Goal: Information Seeking & Learning: Compare options

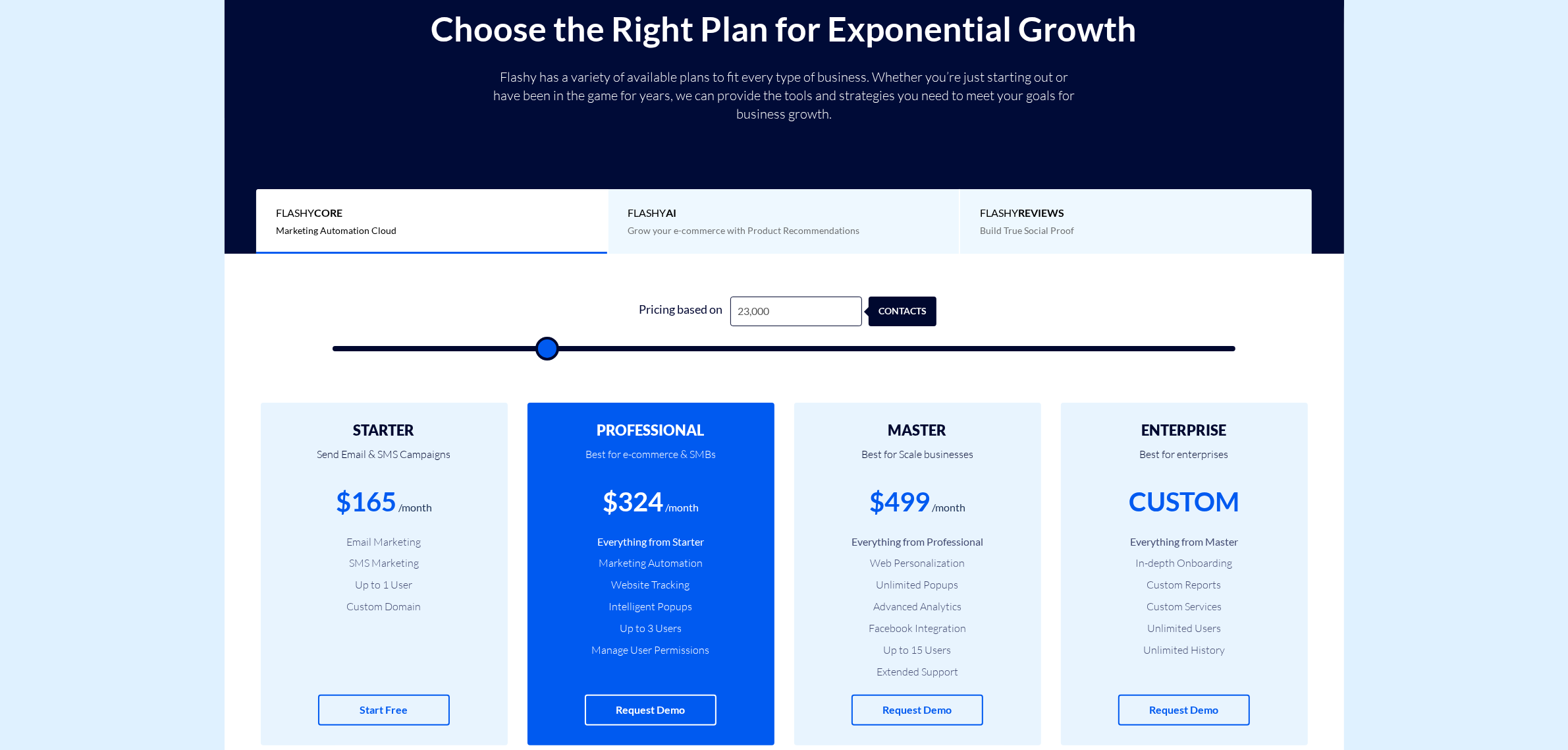
scroll to position [247, 0]
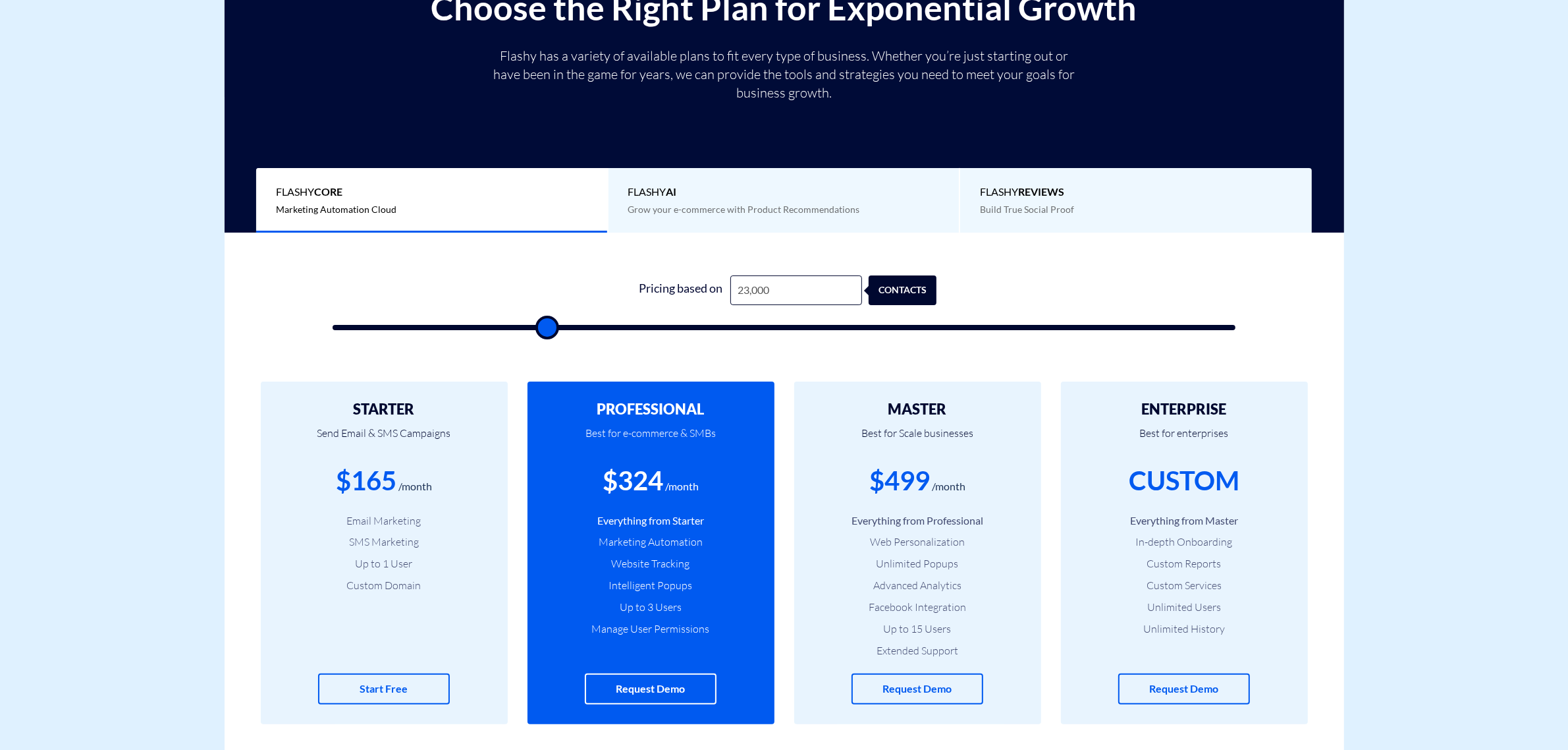
drag, startPoint x: 732, startPoint y: 295, endPoint x: 672, endPoint y: 297, distance: 60.0
click at [672, 297] on div "Pricing based on 23,000 contacts" at bounding box center [784, 290] width 305 height 29
type input "2"
type input "500"
type input "20"
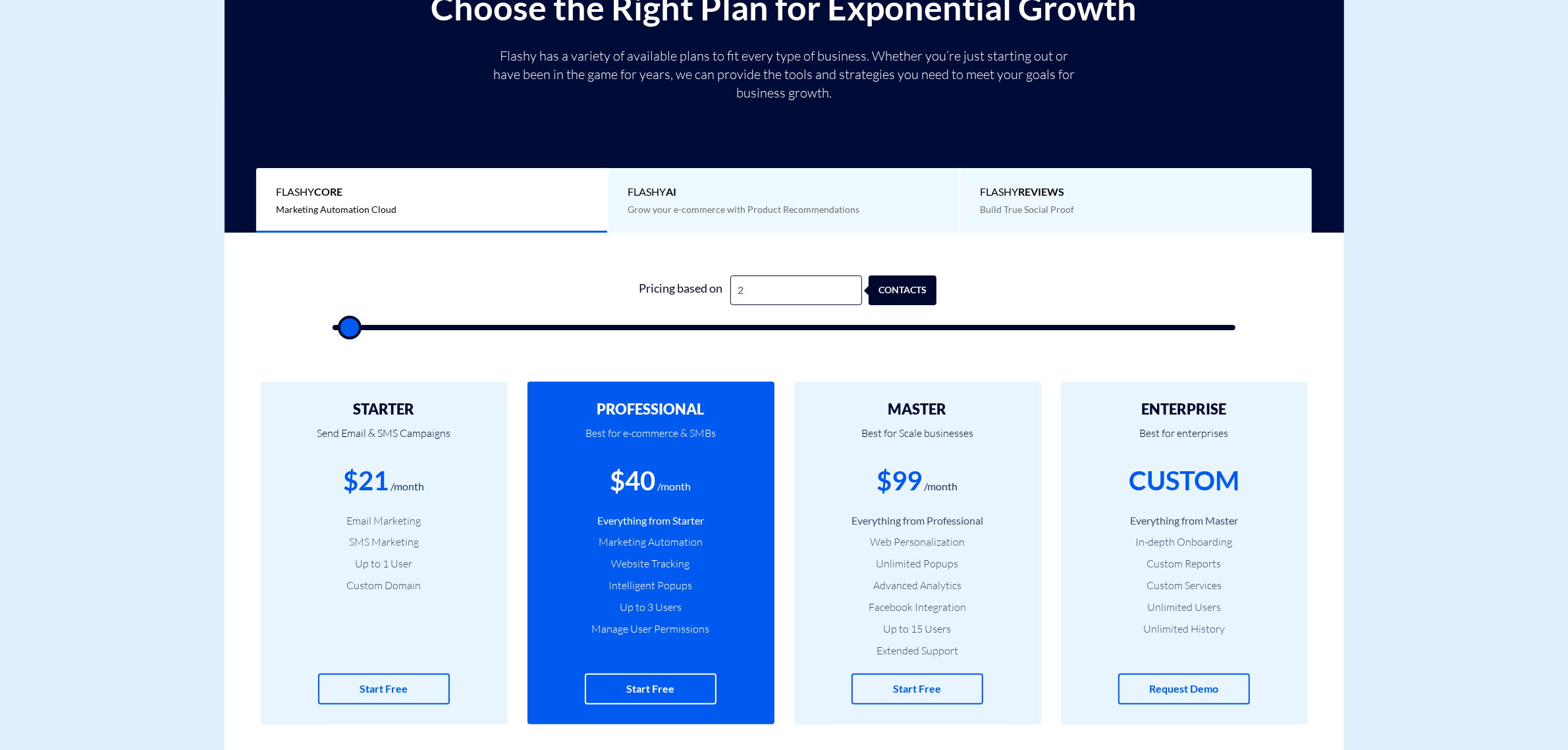
type input "500"
type input "200"
type input "500"
type input "2,000"
type input "2000"
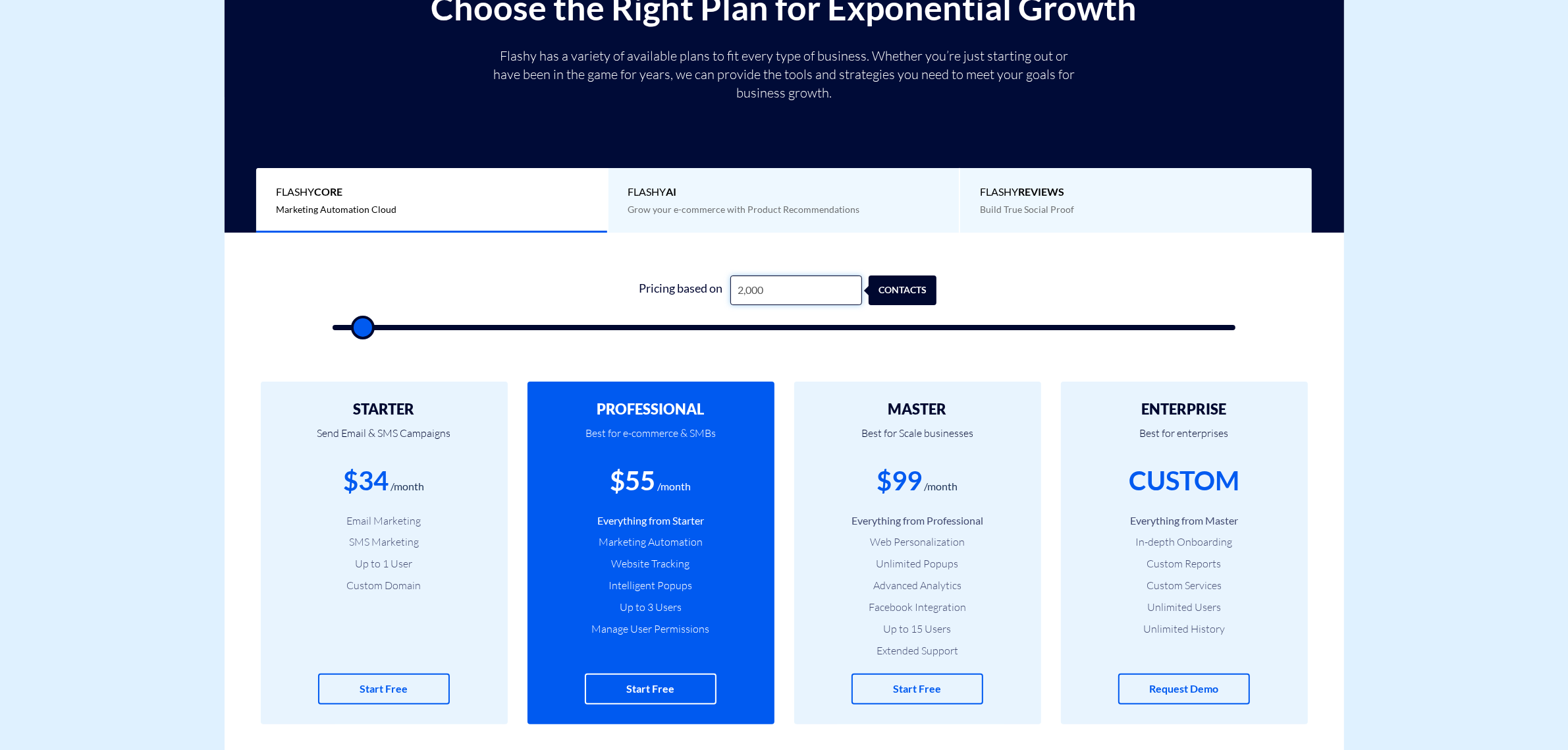
click at [781, 290] on input "2,000" at bounding box center [796, 290] width 132 height 29
click at [781, 290] on input "2,000" at bounding box center [796, 290] width 132 height 29
type input "0"
type input "500"
type input "0"
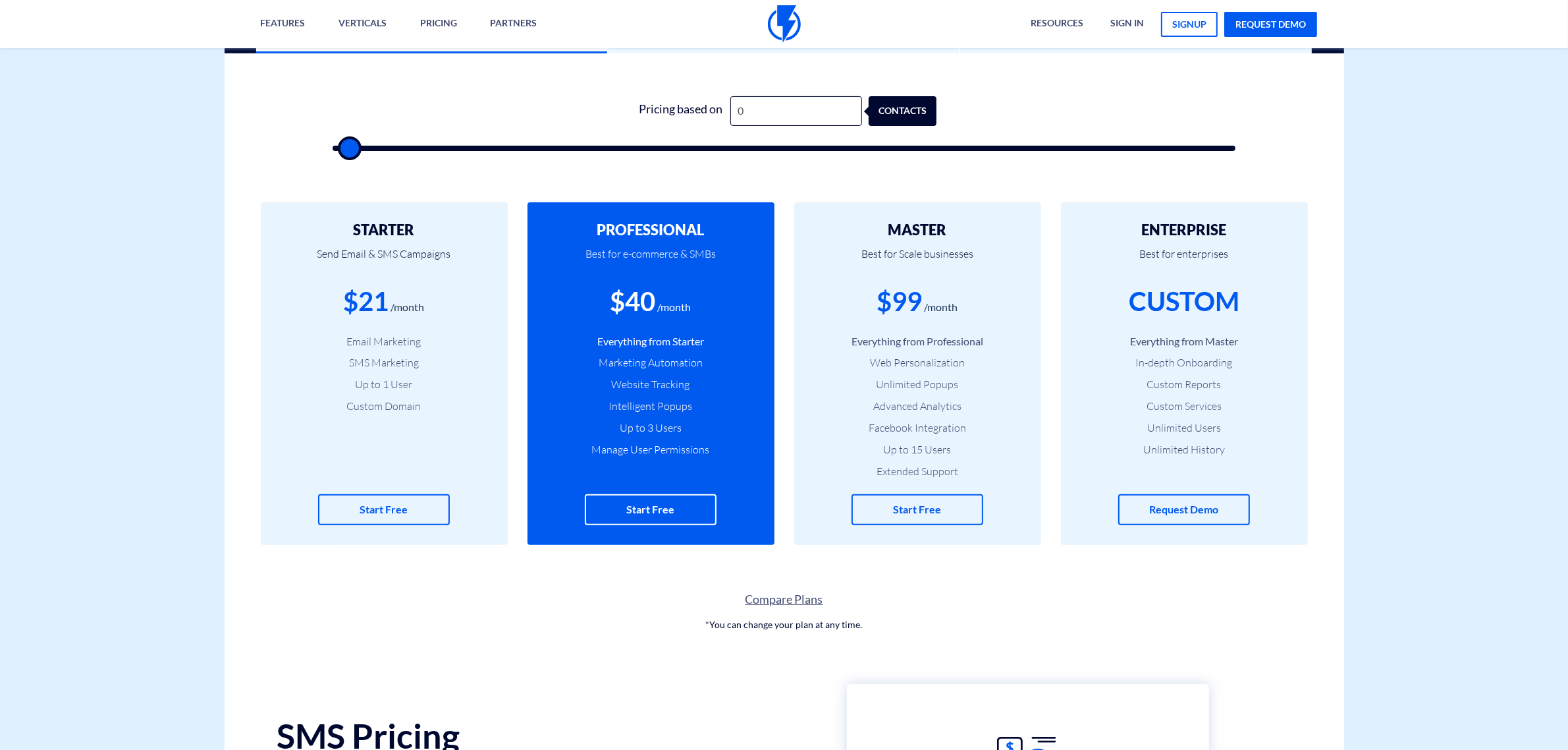
scroll to position [576, 0]
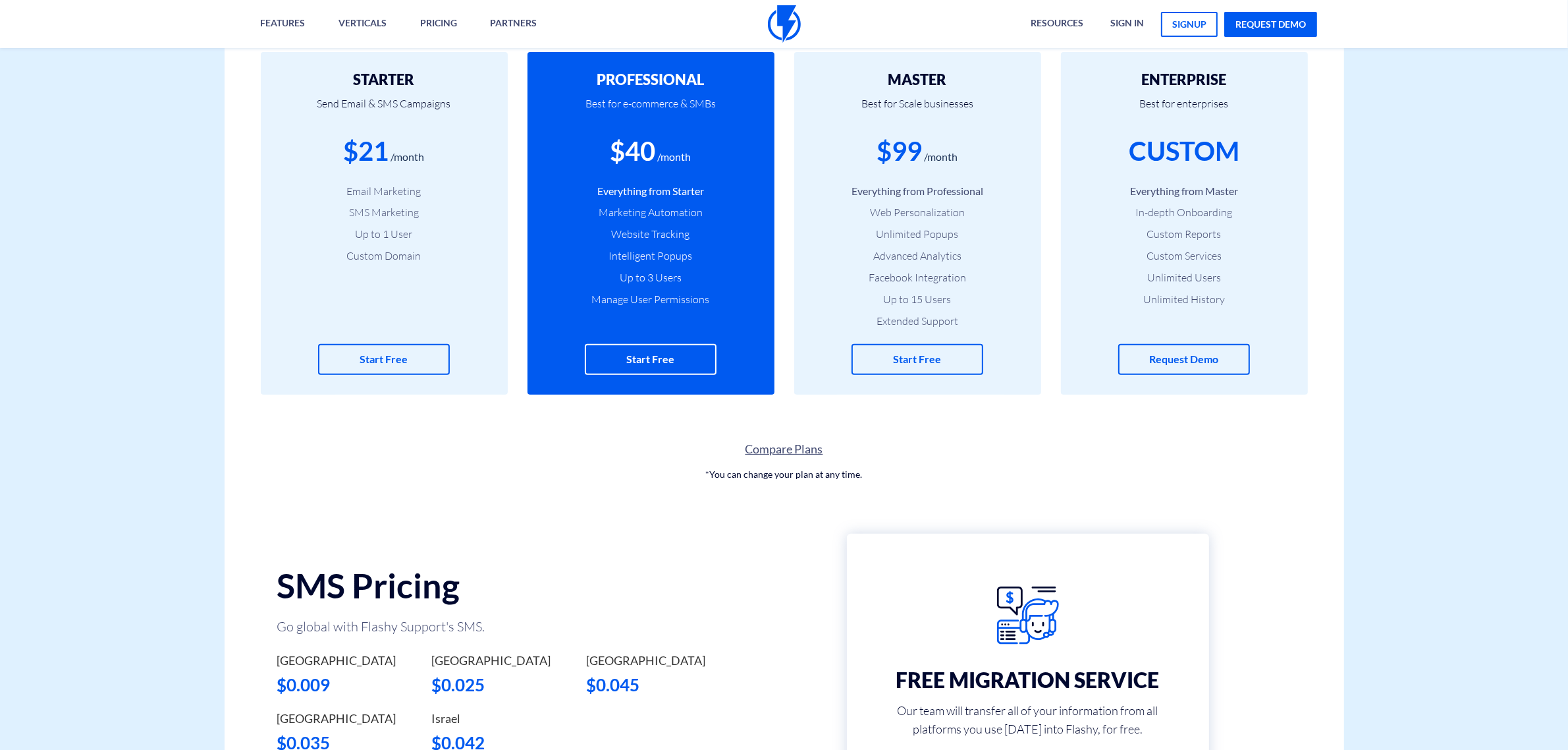
click at [773, 449] on link "Compare Plans" at bounding box center [784, 450] width 1119 height 17
